Goal: Check status: Check status

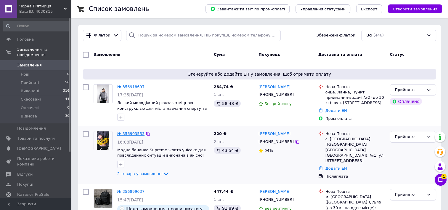
click at [131, 133] on link "№ 356903553" at bounding box center [130, 133] width 27 height 4
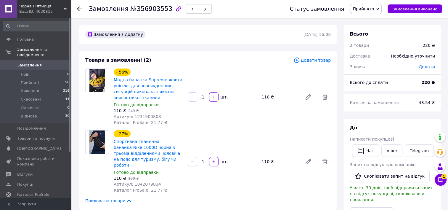
click at [79, 6] on div at bounding box center [79, 9] width 5 height 6
